Goal: Task Accomplishment & Management: Use online tool/utility

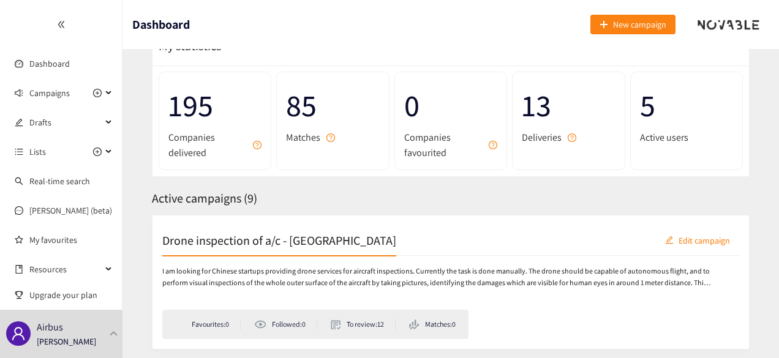
scroll to position [123, 0]
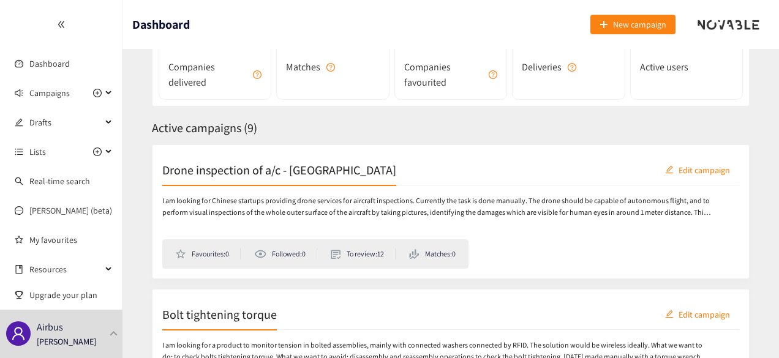
click at [426, 208] on p "I am looking for Chinese startups providing drone services for aircraft inspect…" at bounding box center [437, 206] width 550 height 23
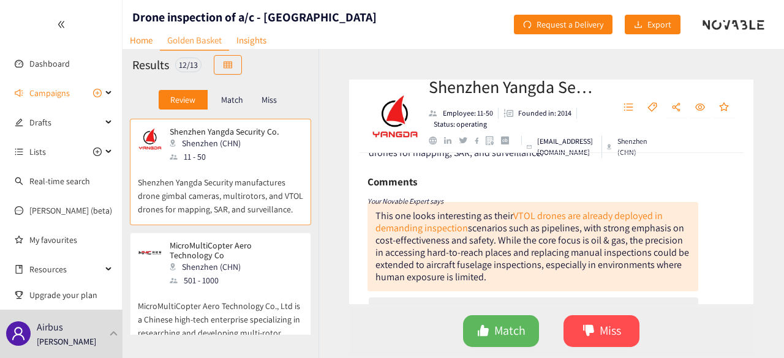
scroll to position [61, 0]
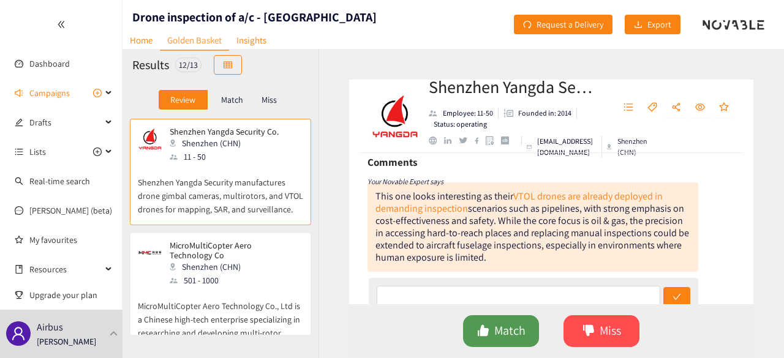
click at [518, 332] on span "Match" at bounding box center [509, 331] width 31 height 19
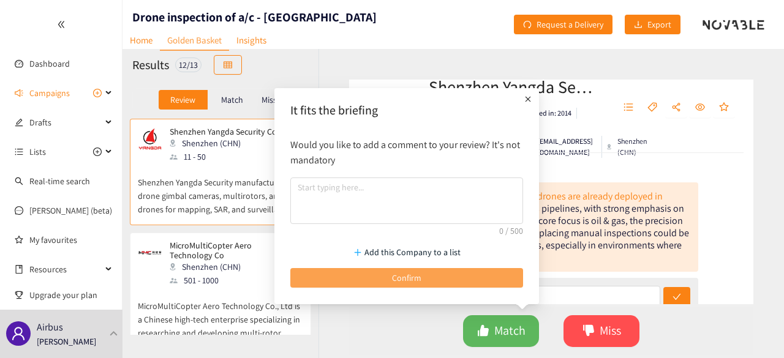
click at [474, 279] on button "Confirm" at bounding box center [406, 278] width 233 height 20
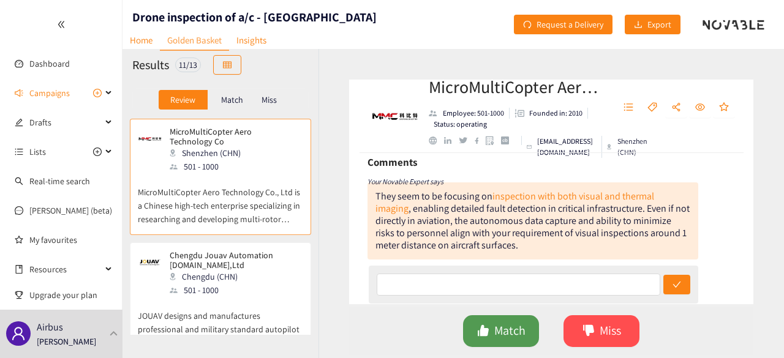
click at [510, 325] on span "Match" at bounding box center [509, 331] width 31 height 19
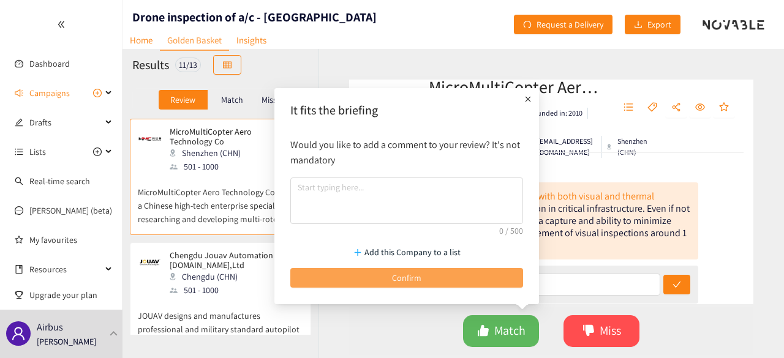
click at [474, 282] on button "Confirm" at bounding box center [406, 278] width 233 height 20
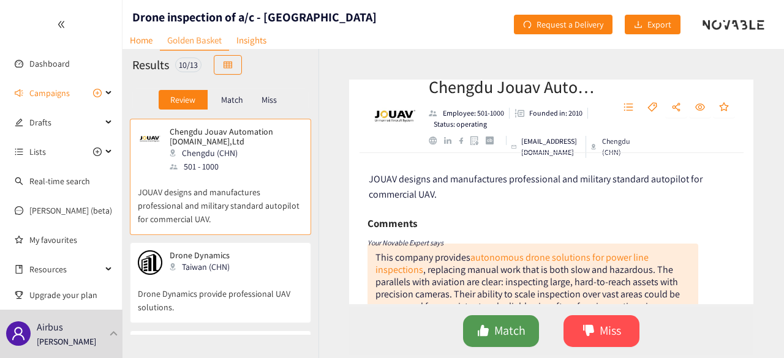
click at [505, 335] on span "Match" at bounding box center [509, 331] width 31 height 19
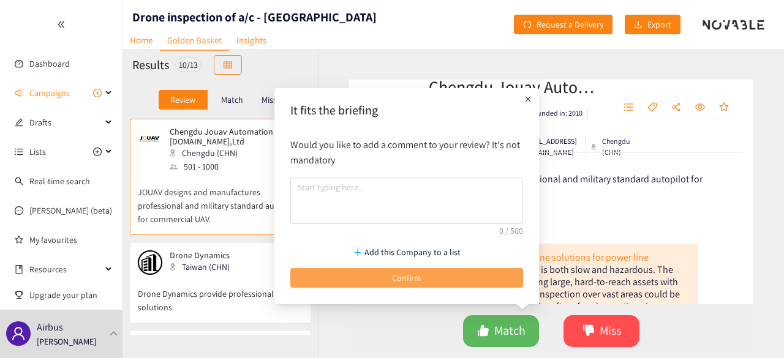
click at [447, 276] on button "Confirm" at bounding box center [406, 278] width 233 height 20
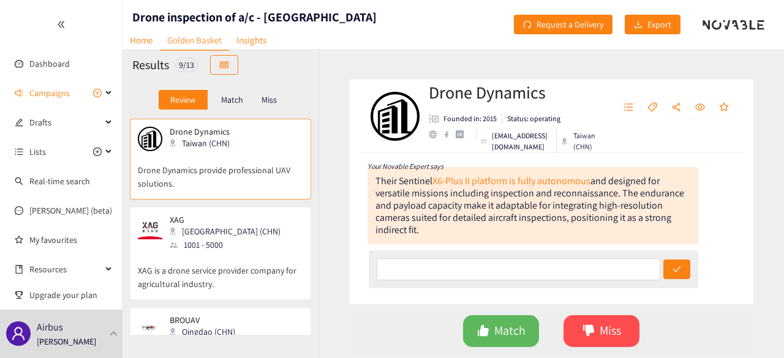
click at [243, 230] on div "[GEOGRAPHIC_DATA] (CHN)" at bounding box center [229, 231] width 118 height 13
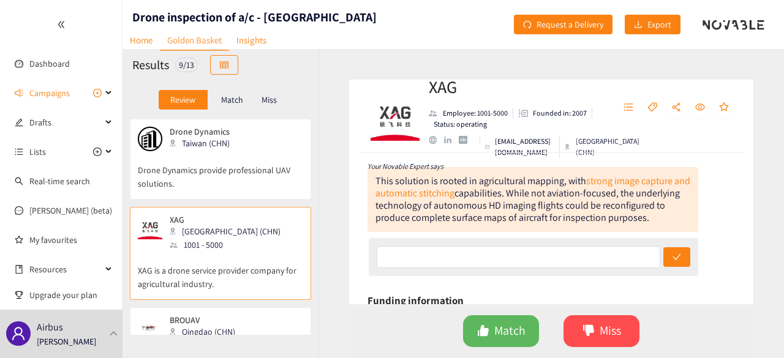
click at [246, 237] on div "XAG [GEOGRAPHIC_DATA] (CHN) 1001 - 5000" at bounding box center [220, 233] width 165 height 37
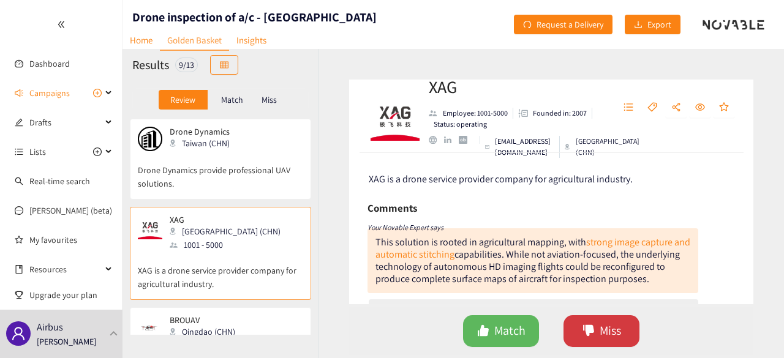
click at [627, 329] on button "Miss" at bounding box center [602, 332] width 76 height 32
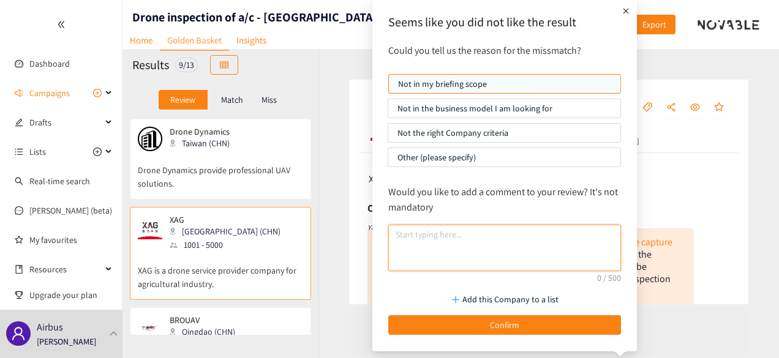
click at [496, 240] on textarea at bounding box center [504, 248] width 233 height 47
type textarea "t"
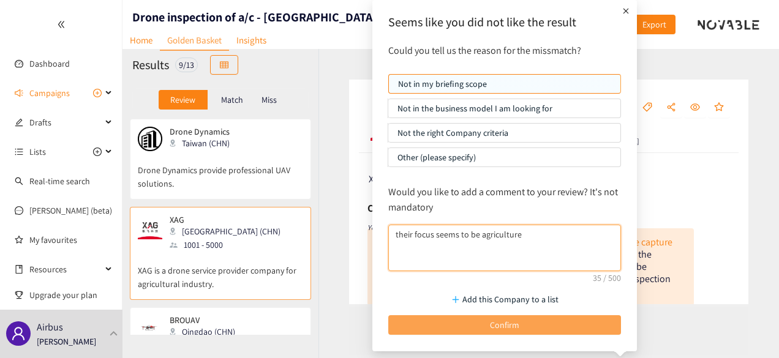
type textarea "their focus seems to be agriculture"
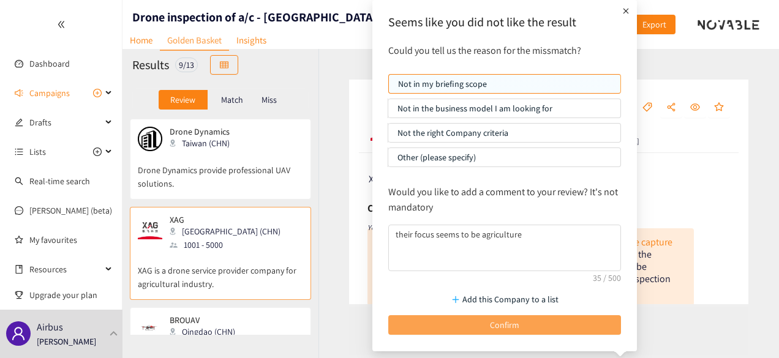
click at [529, 322] on button "Confirm" at bounding box center [504, 326] width 233 height 20
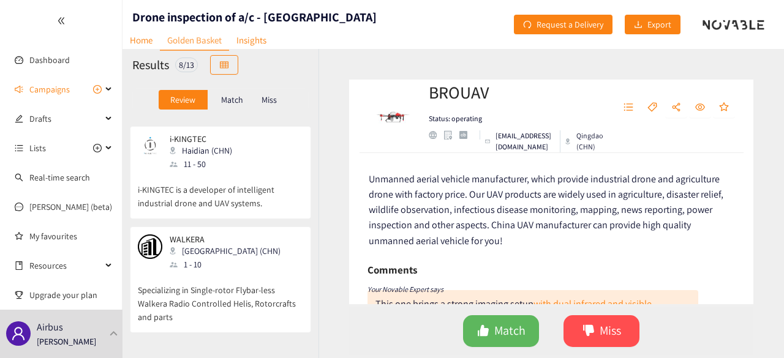
scroll to position [184, 0]
click at [229, 173] on p "i-KINGTEC is a developer of intelligent industrial drone and UAV systems." at bounding box center [220, 189] width 165 height 39
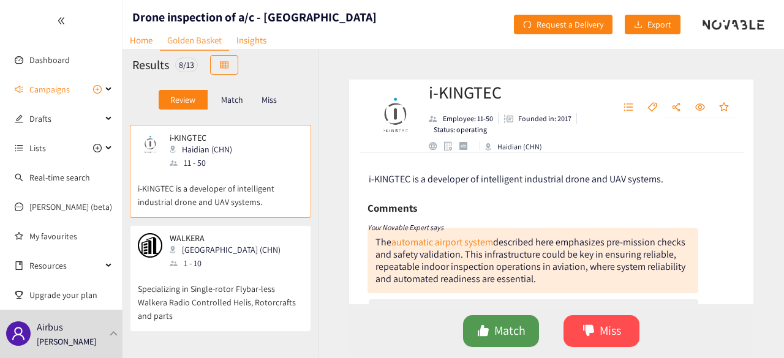
click at [495, 331] on span "Match" at bounding box center [509, 331] width 31 height 19
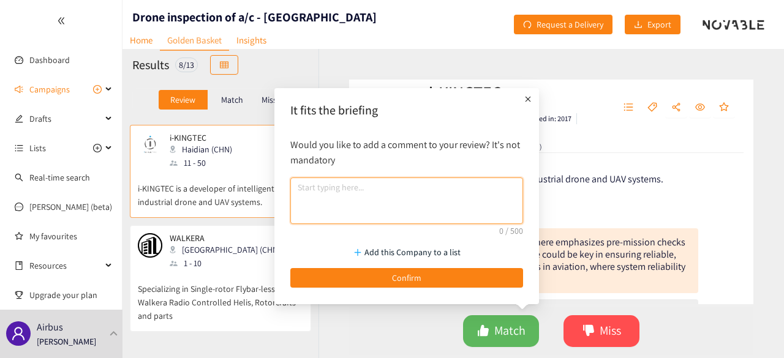
click at [480, 194] on textarea at bounding box center [406, 201] width 233 height 47
type textarea "t"
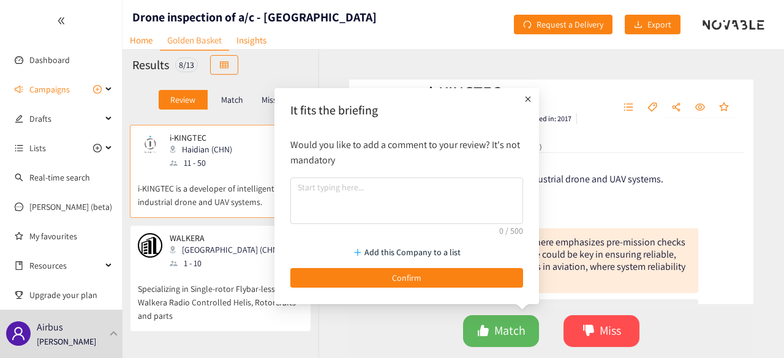
click at [531, 102] on div at bounding box center [528, 99] width 15 height 20
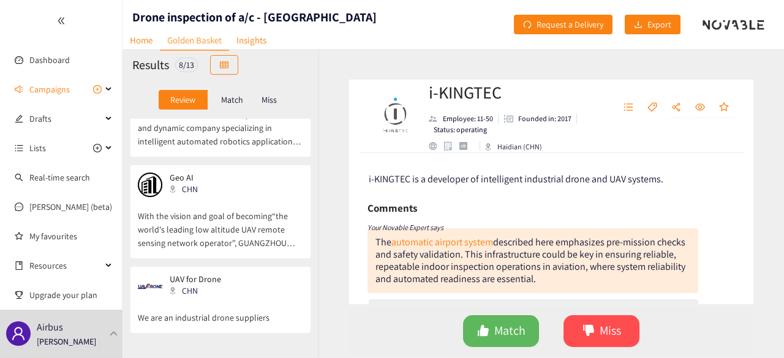
scroll to position [563, 0]
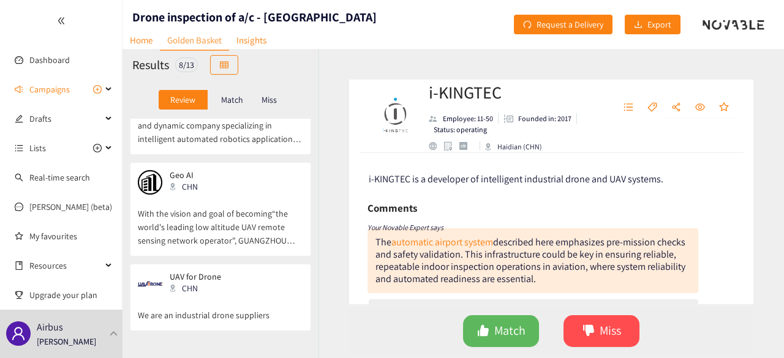
click at [260, 225] on p "With the vision and goal of becoming“the world's leading low altitude UAV remot…" at bounding box center [220, 221] width 165 height 53
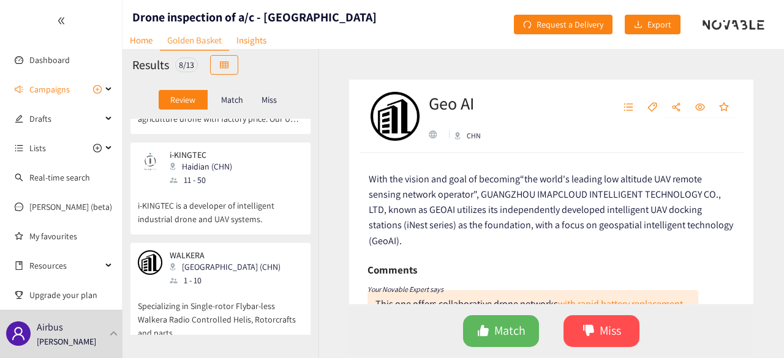
scroll to position [0, 0]
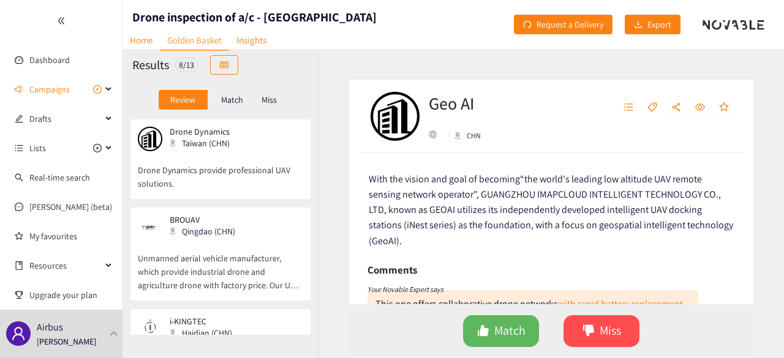
click at [238, 170] on p "Drone Dynamics provide professional UAV solutions." at bounding box center [220, 170] width 165 height 39
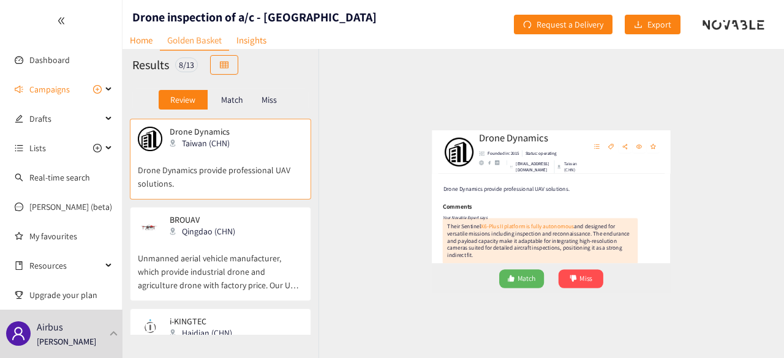
scroll to position [61, 0]
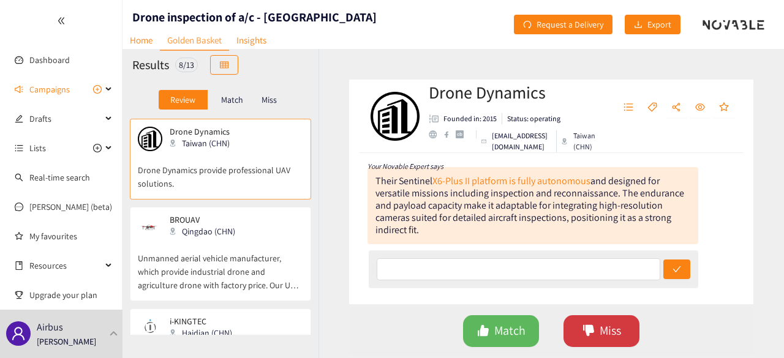
click at [600, 329] on span "Miss" at bounding box center [610, 331] width 21 height 19
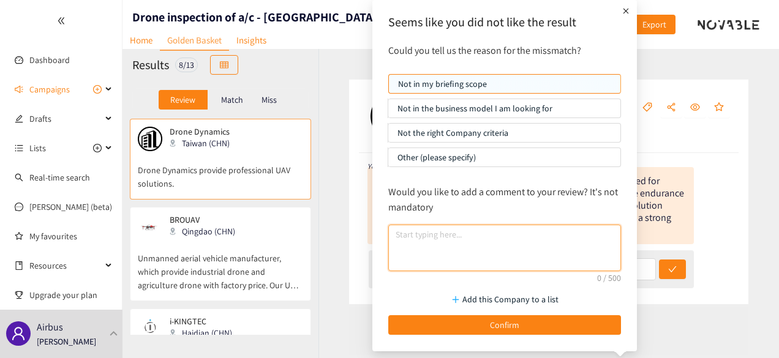
click at [521, 242] on textarea at bounding box center [504, 248] width 233 height 47
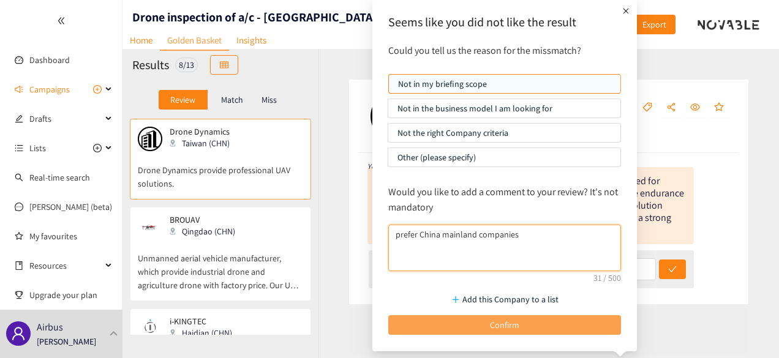
type textarea "prefer China mainland companies"
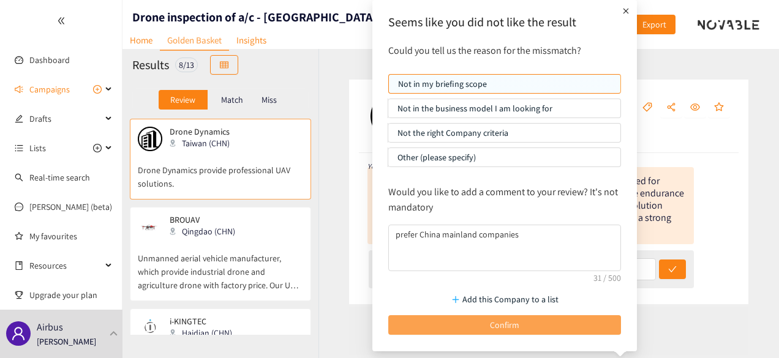
click at [528, 326] on button "Confirm" at bounding box center [504, 326] width 233 height 20
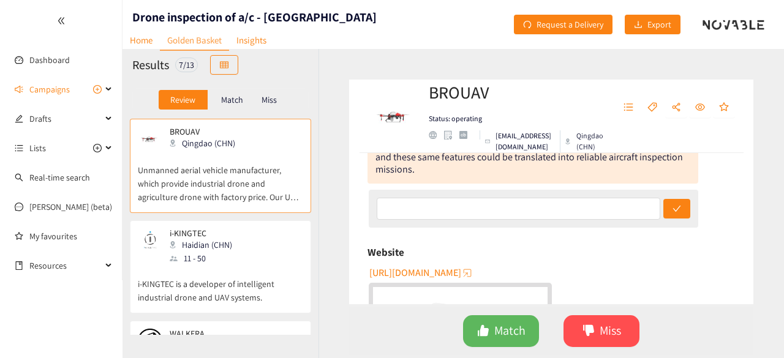
scroll to position [245, 0]
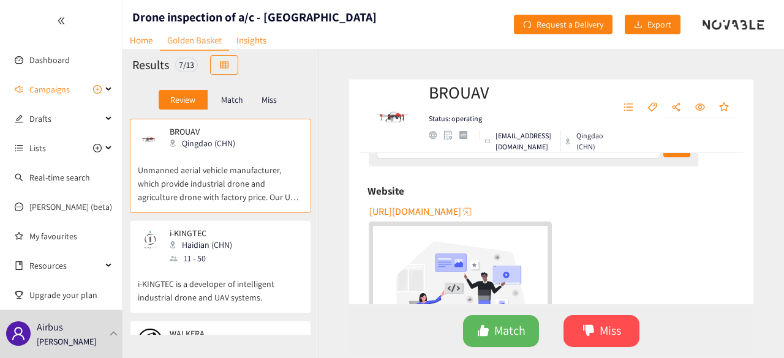
click at [229, 106] on div "Match" at bounding box center [232, 100] width 49 height 20
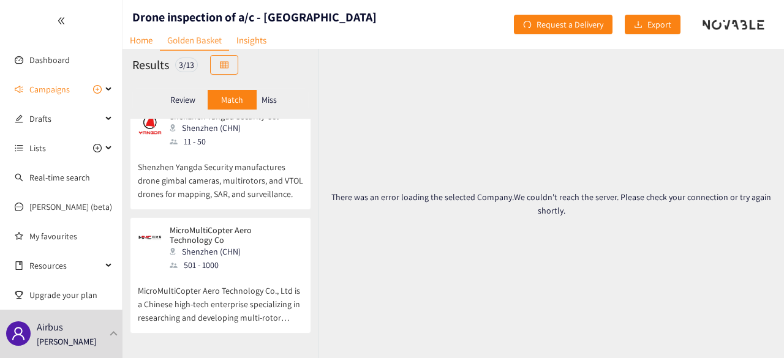
scroll to position [0, 0]
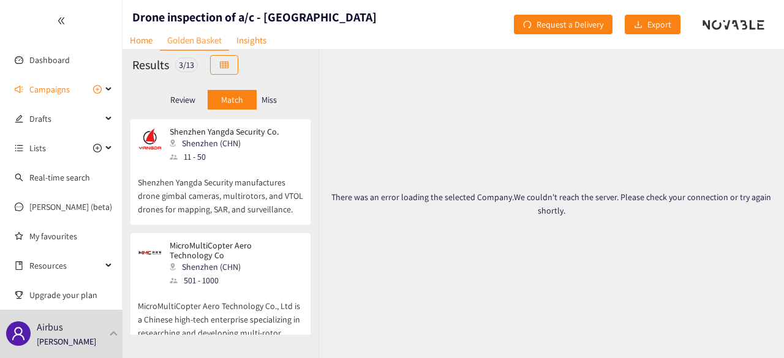
click at [175, 103] on p "Review" at bounding box center [182, 100] width 25 height 10
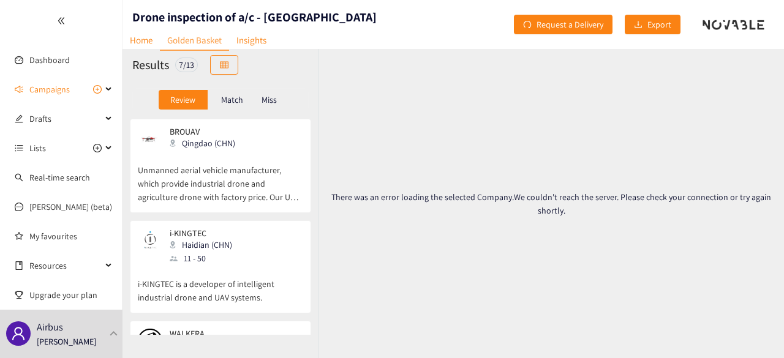
scroll to position [123, 0]
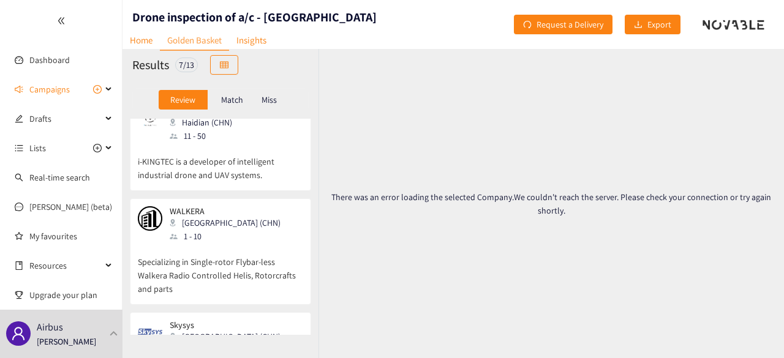
click at [256, 250] on p "Specializing in Single-rotor Flybar-less Walkera Radio Controlled Helis, Rotorc…" at bounding box center [220, 269] width 165 height 53
click at [244, 226] on div "[GEOGRAPHIC_DATA] (CHN)" at bounding box center [229, 222] width 118 height 13
click at [252, 165] on p "i-KINGTEC is a developer of intelligent industrial drone and UAV systems." at bounding box center [220, 162] width 165 height 39
click at [273, 260] on p "Specializing in Single-rotor Flybar-less Walkera Radio Controlled Helis, Rotorc…" at bounding box center [220, 269] width 165 height 53
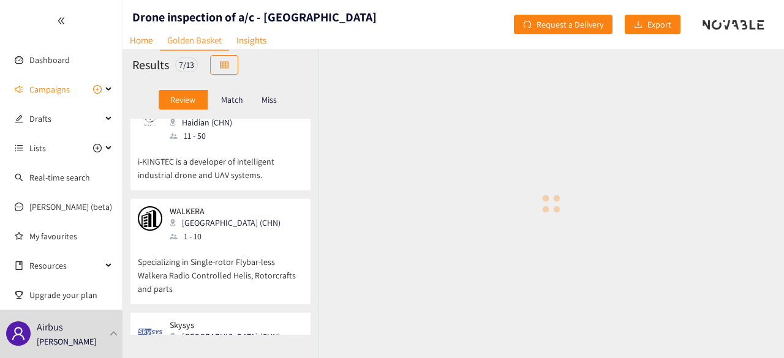
click at [385, 140] on div at bounding box center [552, 203] width 466 height 309
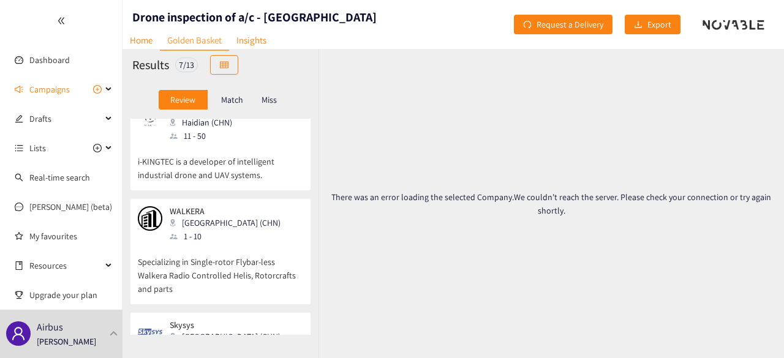
click at [252, 221] on div "WALKERA Guangzhou (CHN) 1 - 10" at bounding box center [220, 224] width 165 height 37
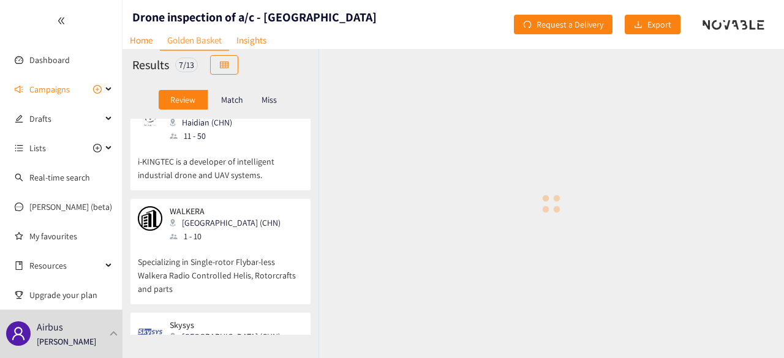
click at [246, 215] on div "WALKERA Guangzhou (CHN) 1 - 10" at bounding box center [220, 224] width 165 height 37
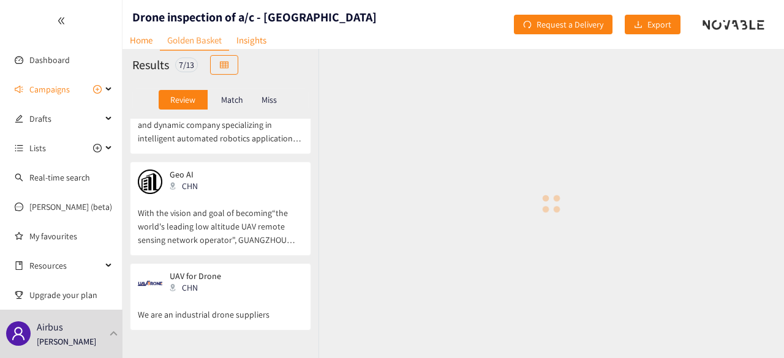
scroll to position [414, 0]
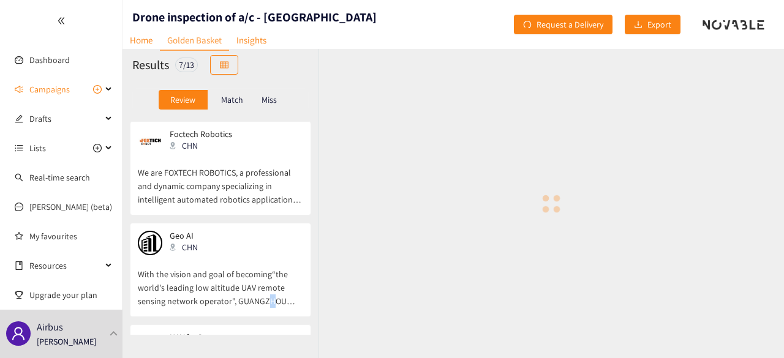
click at [270, 295] on p "With the vision and goal of becoming“the world's leading low altitude UAV remot…" at bounding box center [220, 281] width 165 height 53
click at [274, 262] on p "With the vision and goal of becoming“the world's leading low altitude UAV remot…" at bounding box center [220, 281] width 165 height 53
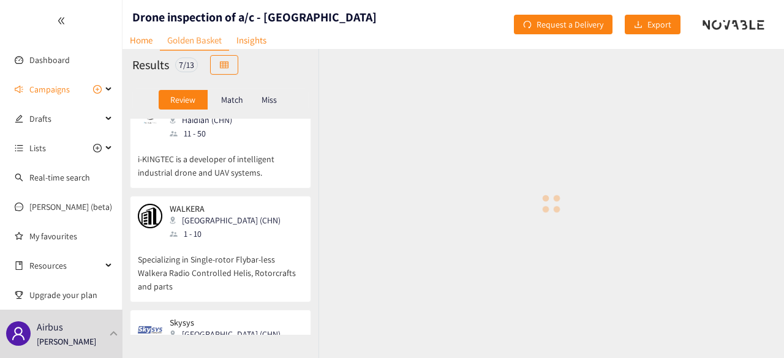
scroll to position [47, 0]
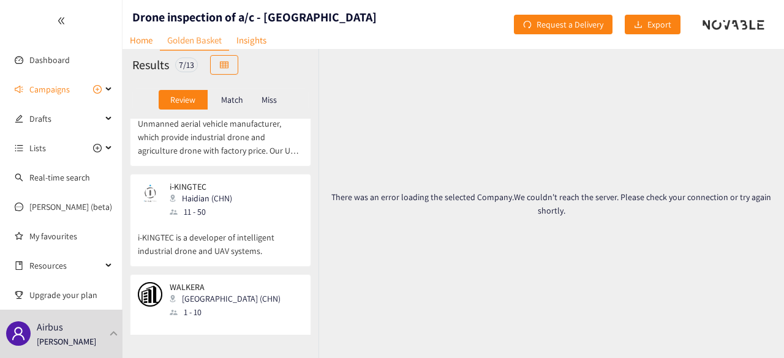
drag, startPoint x: 237, startPoint y: 301, endPoint x: 228, endPoint y: 301, distance: 9.2
click at [230, 300] on div "[GEOGRAPHIC_DATA] (CHN)" at bounding box center [229, 298] width 118 height 13
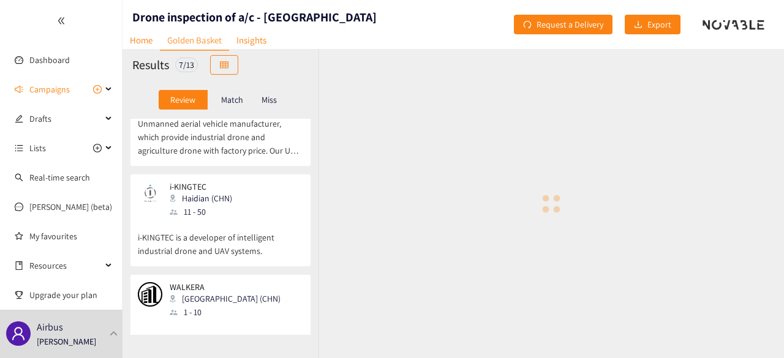
click at [255, 301] on div "WALKERA Guangzhou (CHN) 1 - 10" at bounding box center [220, 300] width 165 height 37
